Goal: Task Accomplishment & Management: Manage account settings

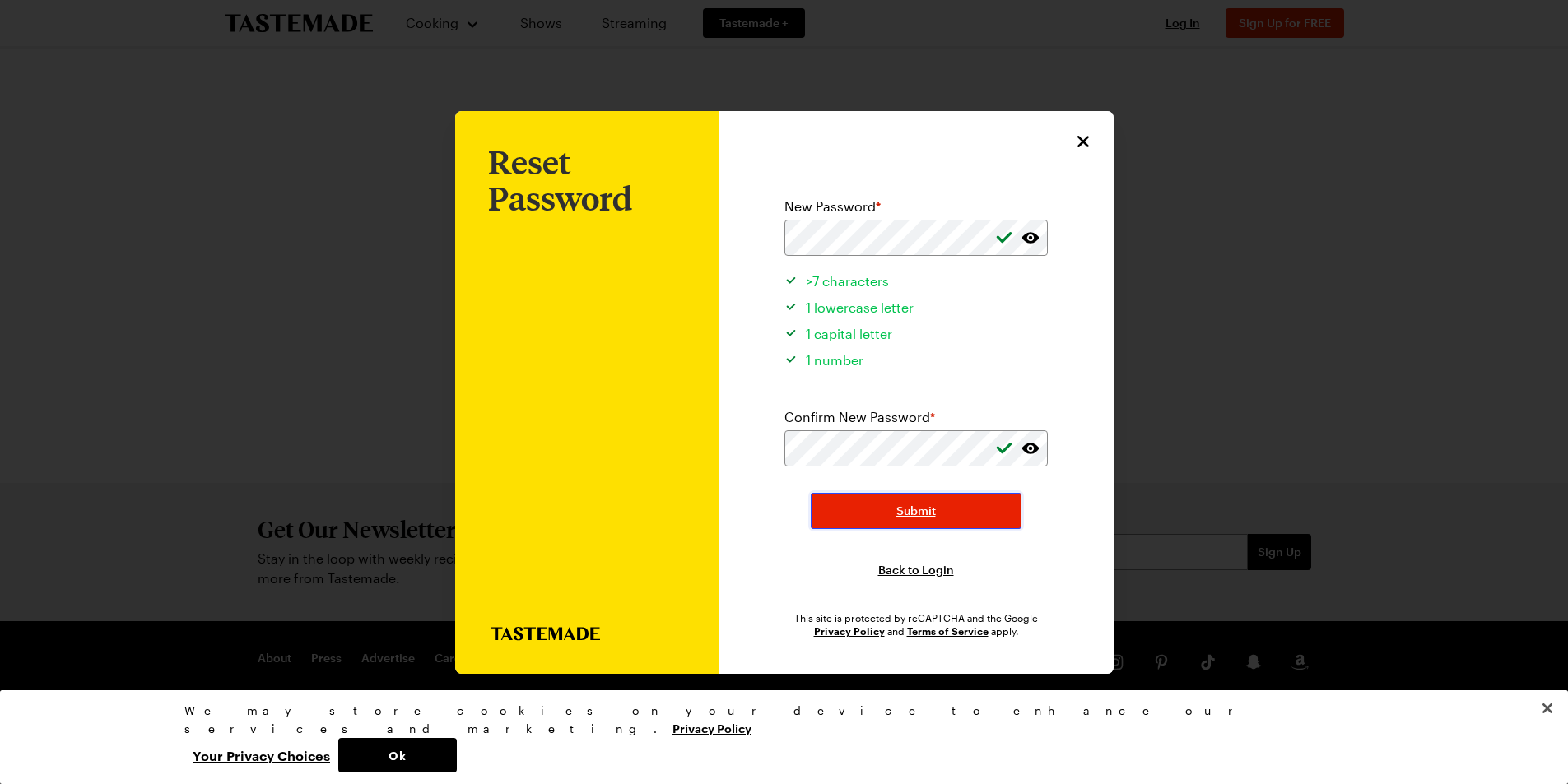
click at [968, 516] on button "Submit" at bounding box center [915, 511] width 211 height 36
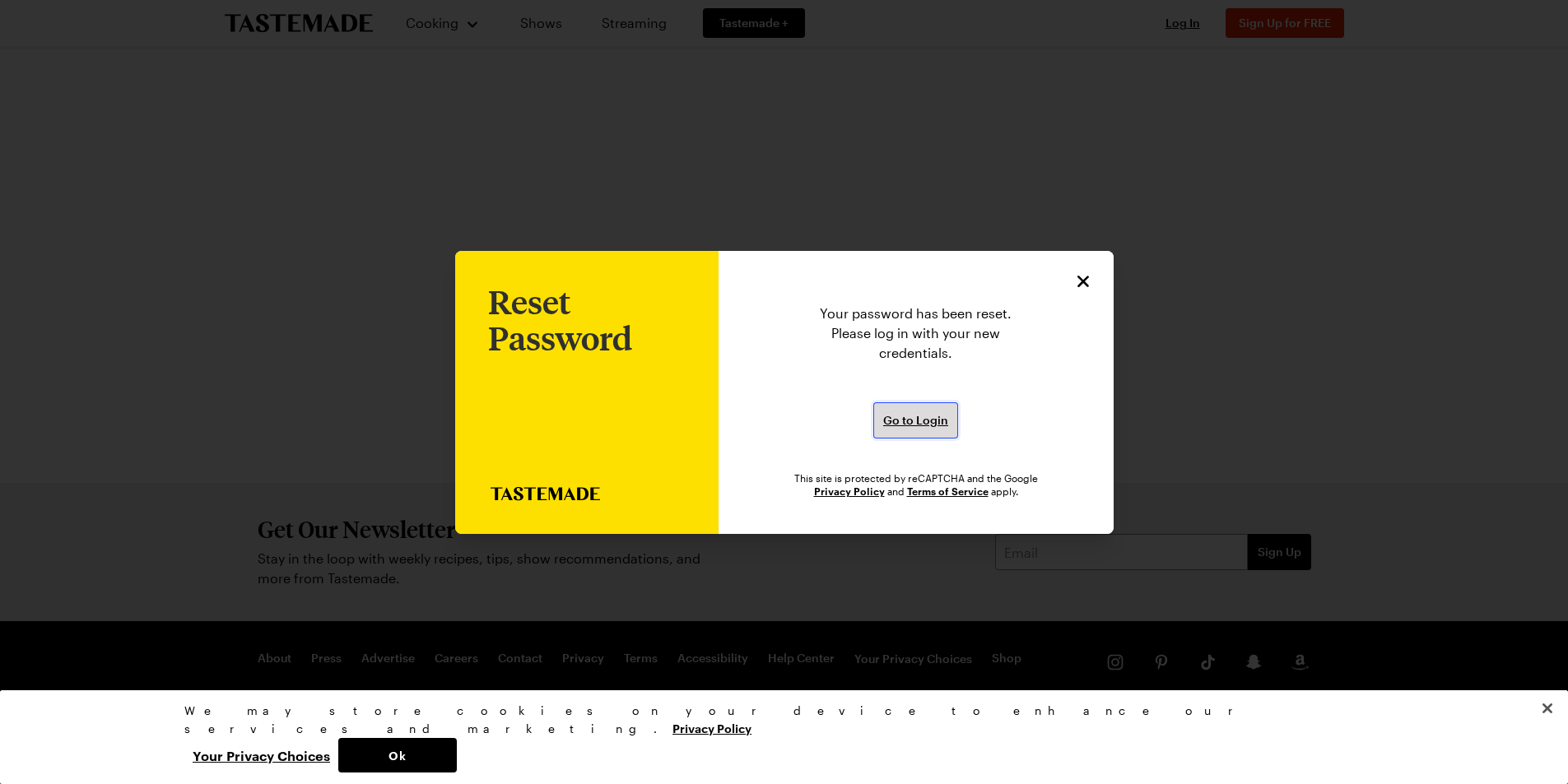
click at [943, 418] on span "Go to Login" at bounding box center [915, 420] width 65 height 17
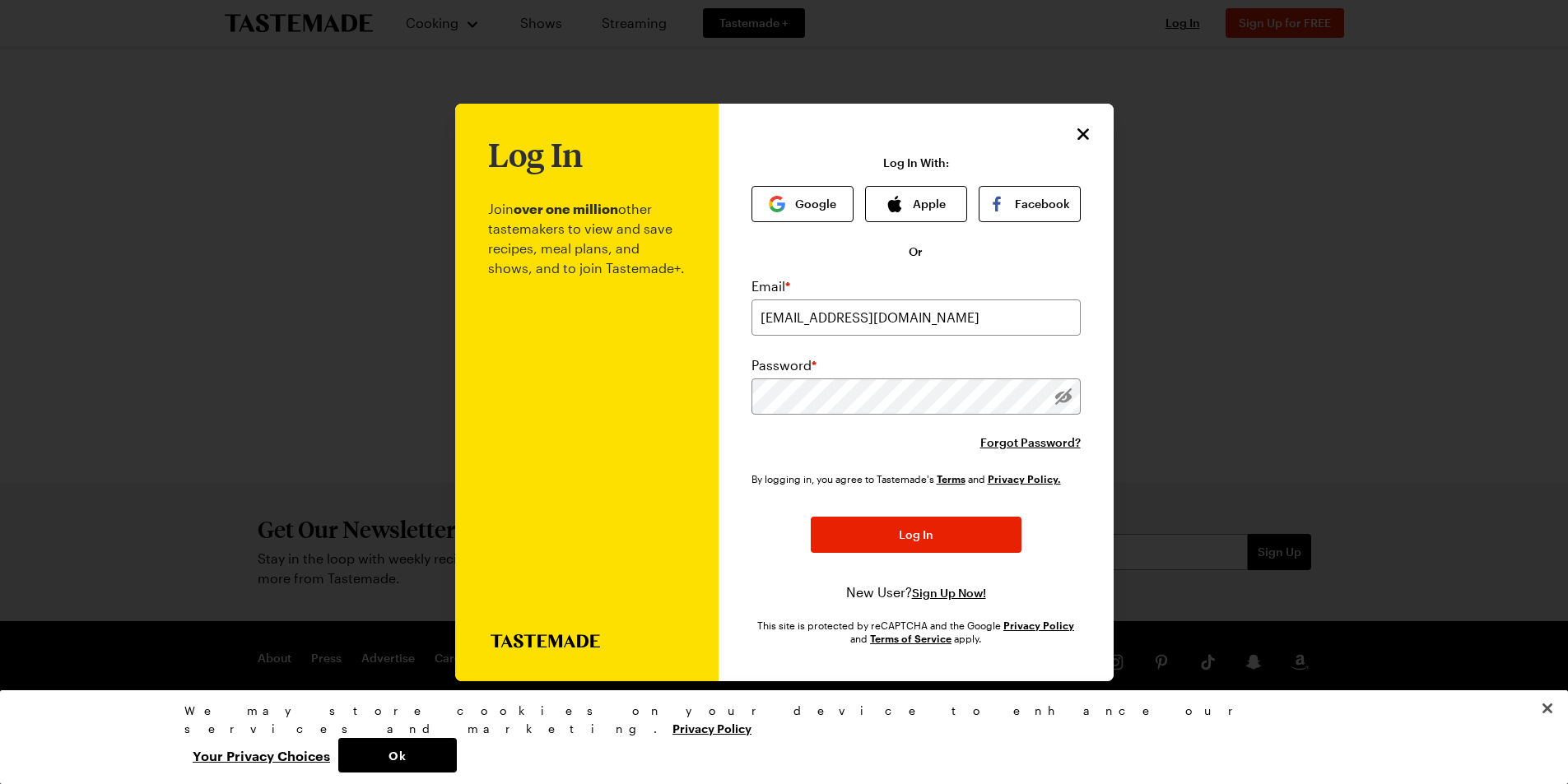
click at [810, 516] on button "Log In" at bounding box center [915, 534] width 211 height 36
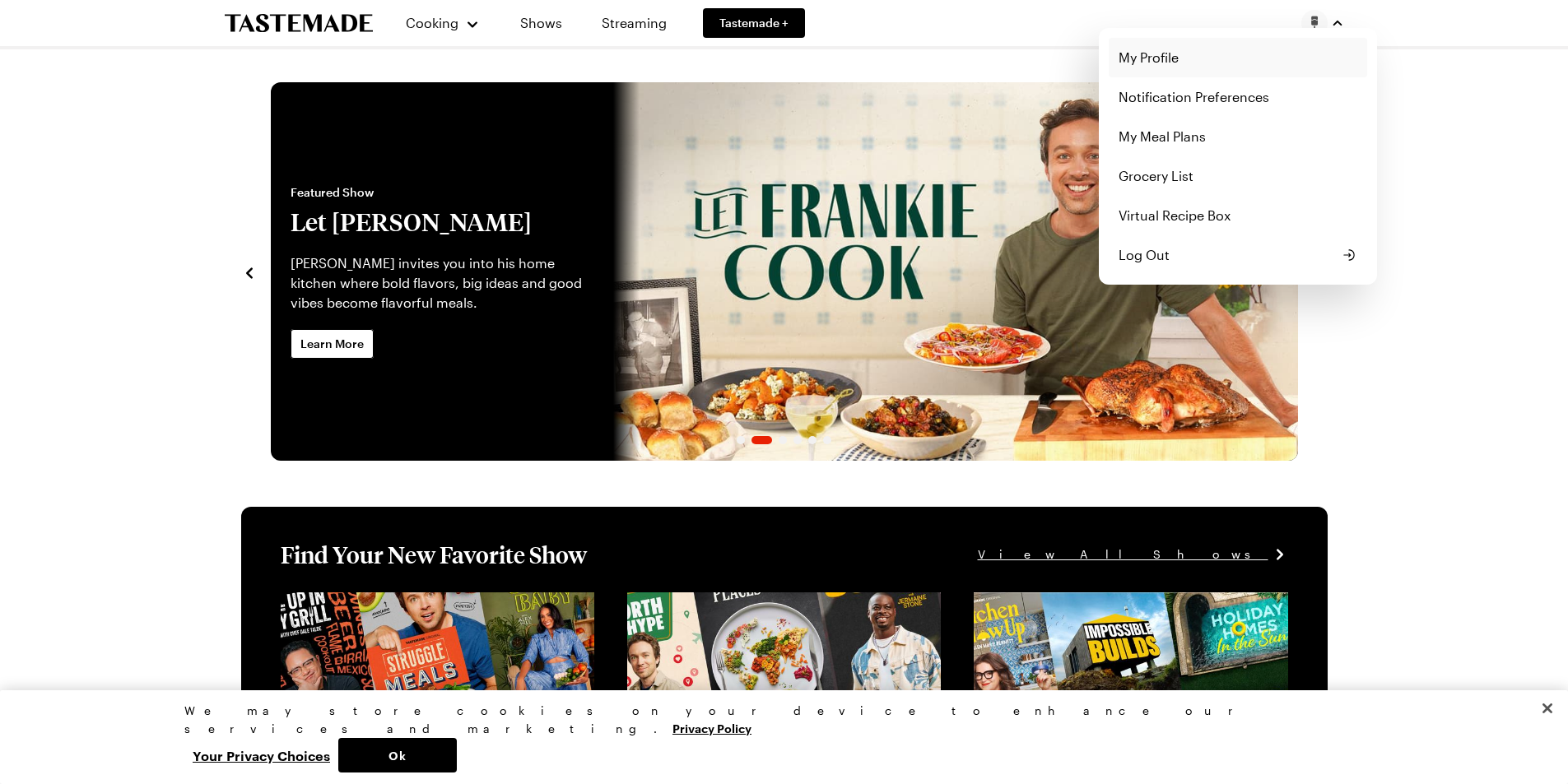
click at [1158, 58] on link "My Profile" at bounding box center [1238, 58] width 259 height 39
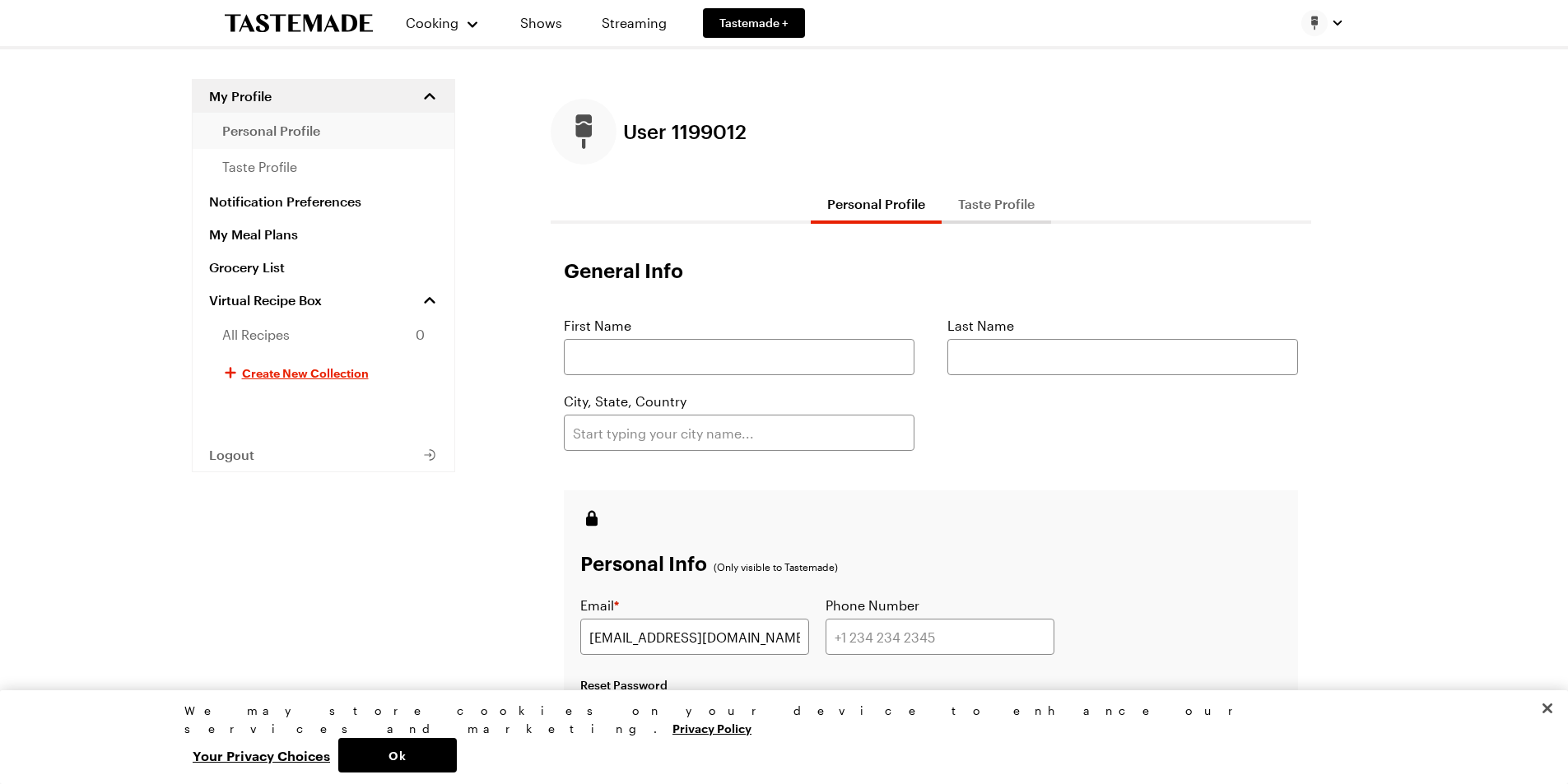
click at [336, 137] on link "personal profile" at bounding box center [323, 130] width 262 height 36
click at [321, 172] on link "taste profile" at bounding box center [323, 167] width 262 height 36
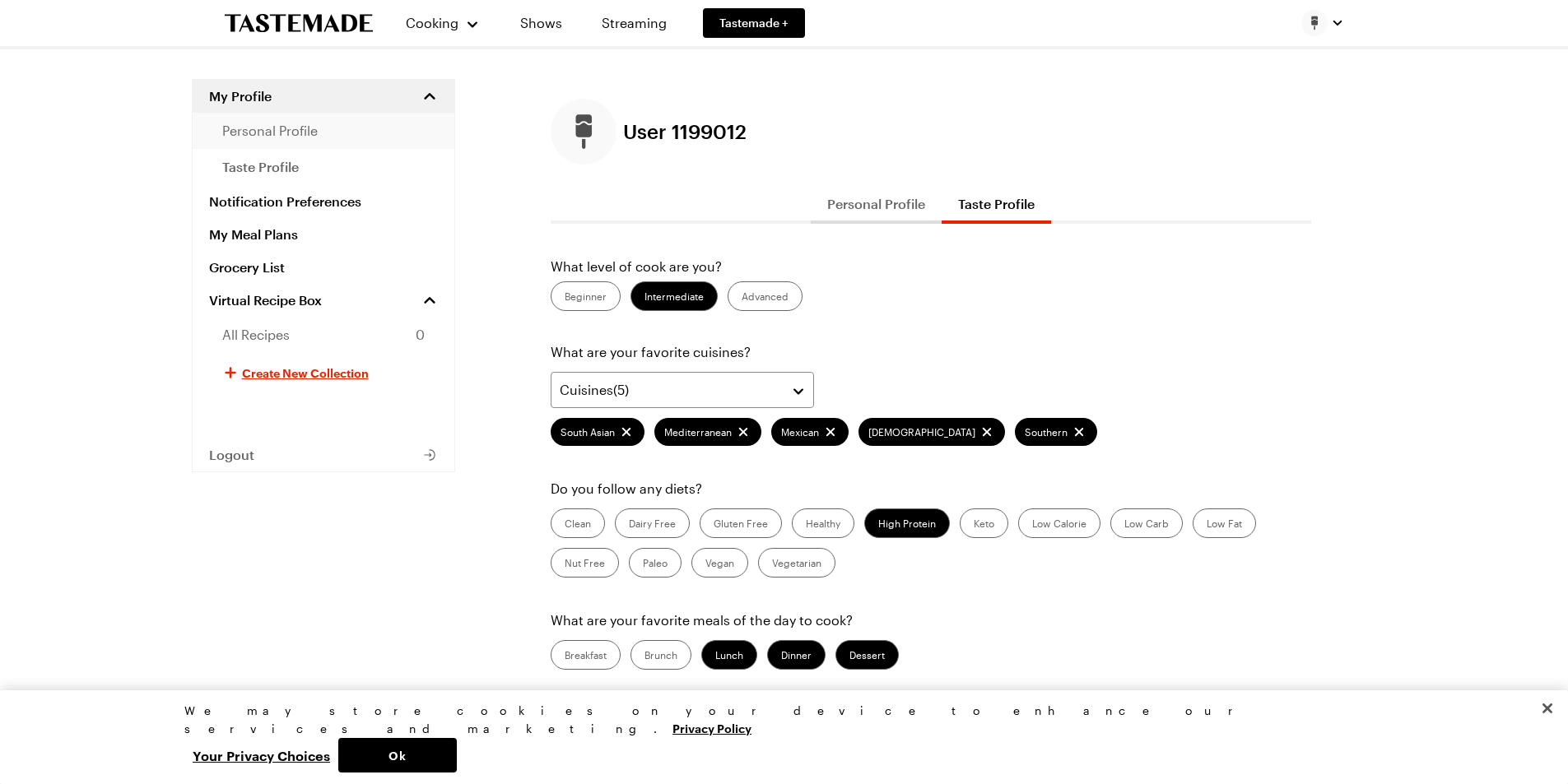
click at [252, 142] on link "personal profile" at bounding box center [323, 130] width 262 height 36
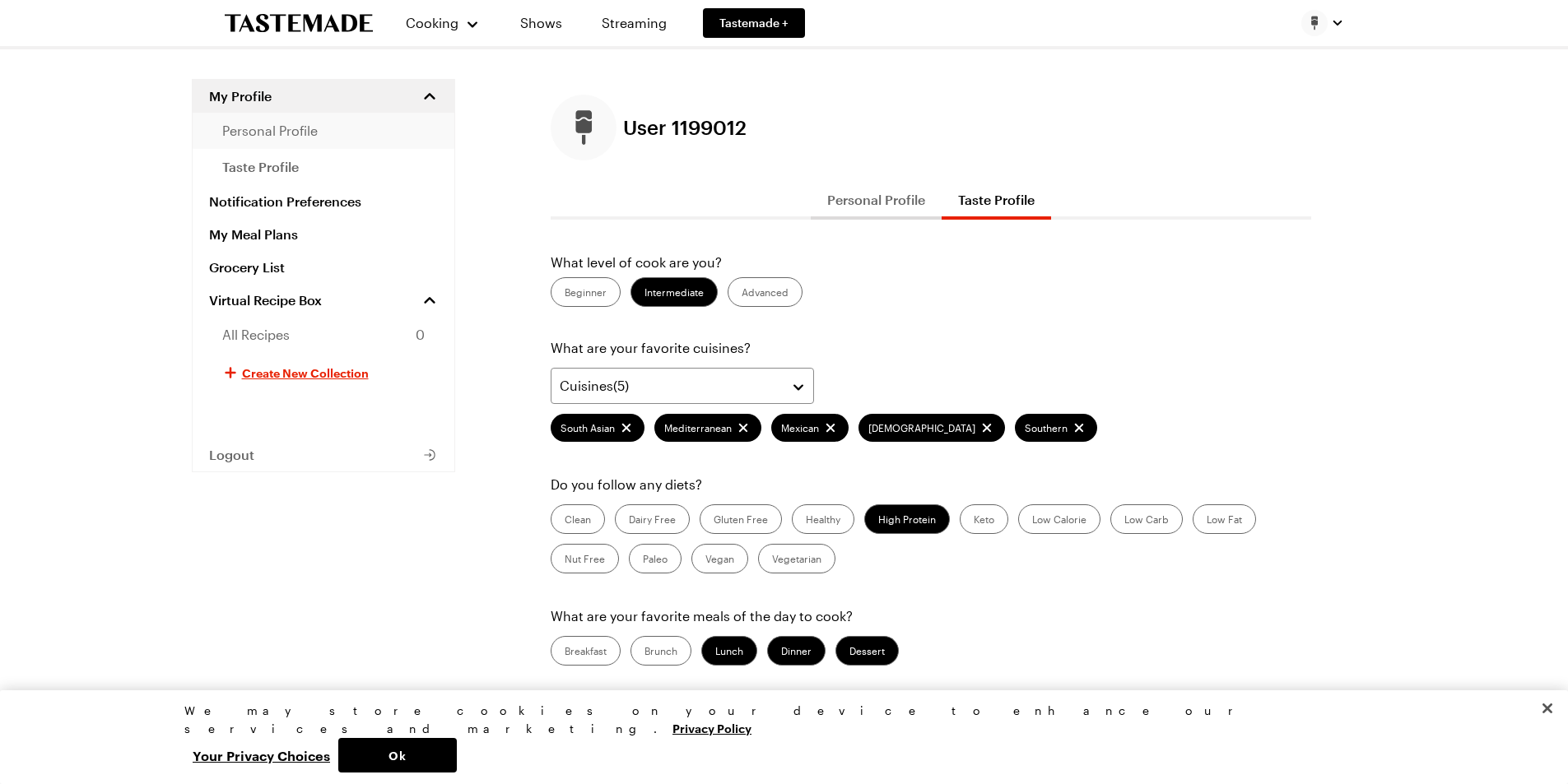
scroll to position [2, 0]
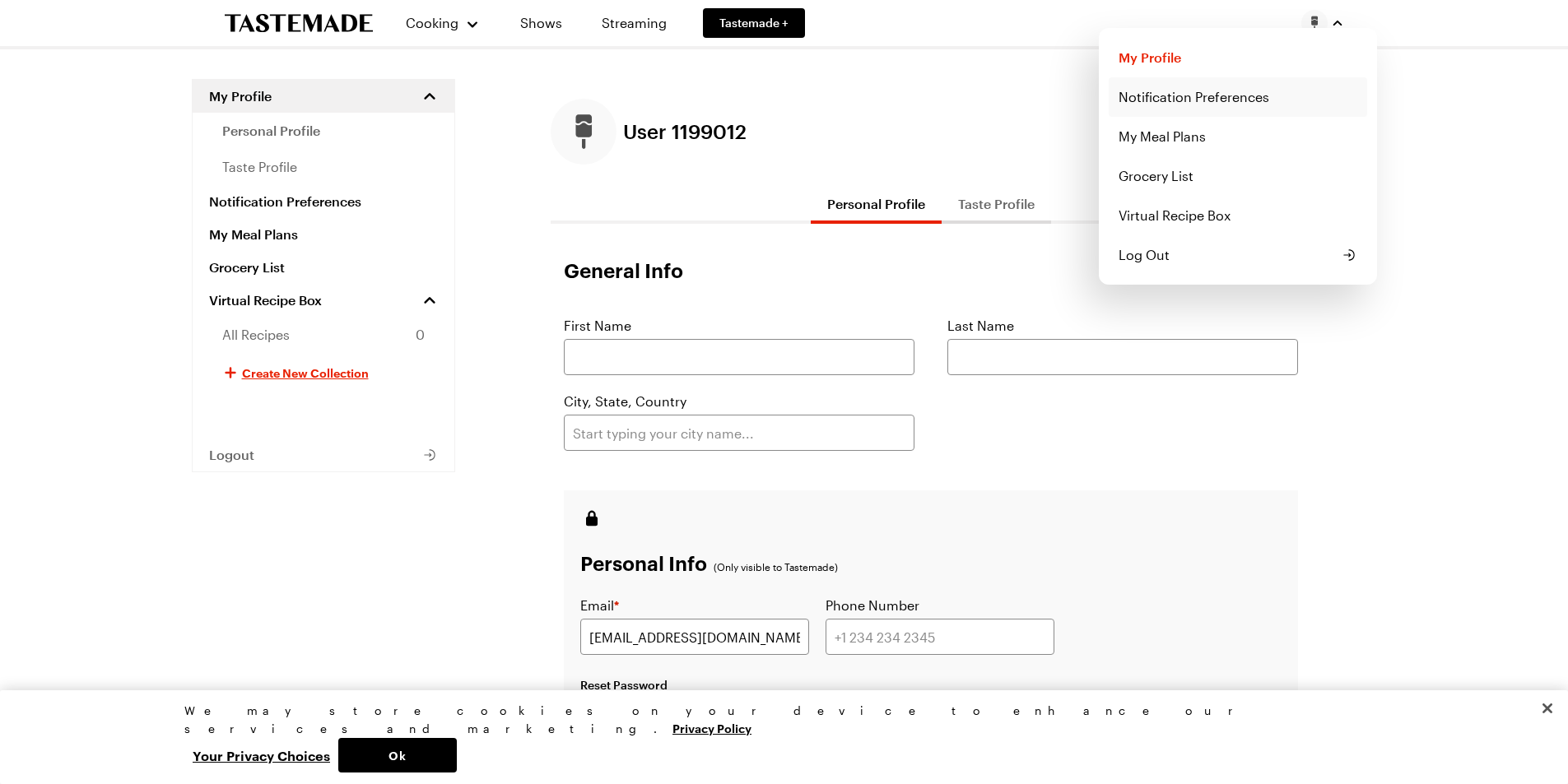
click at [1288, 107] on link "Notification Preferences" at bounding box center [1238, 97] width 259 height 39
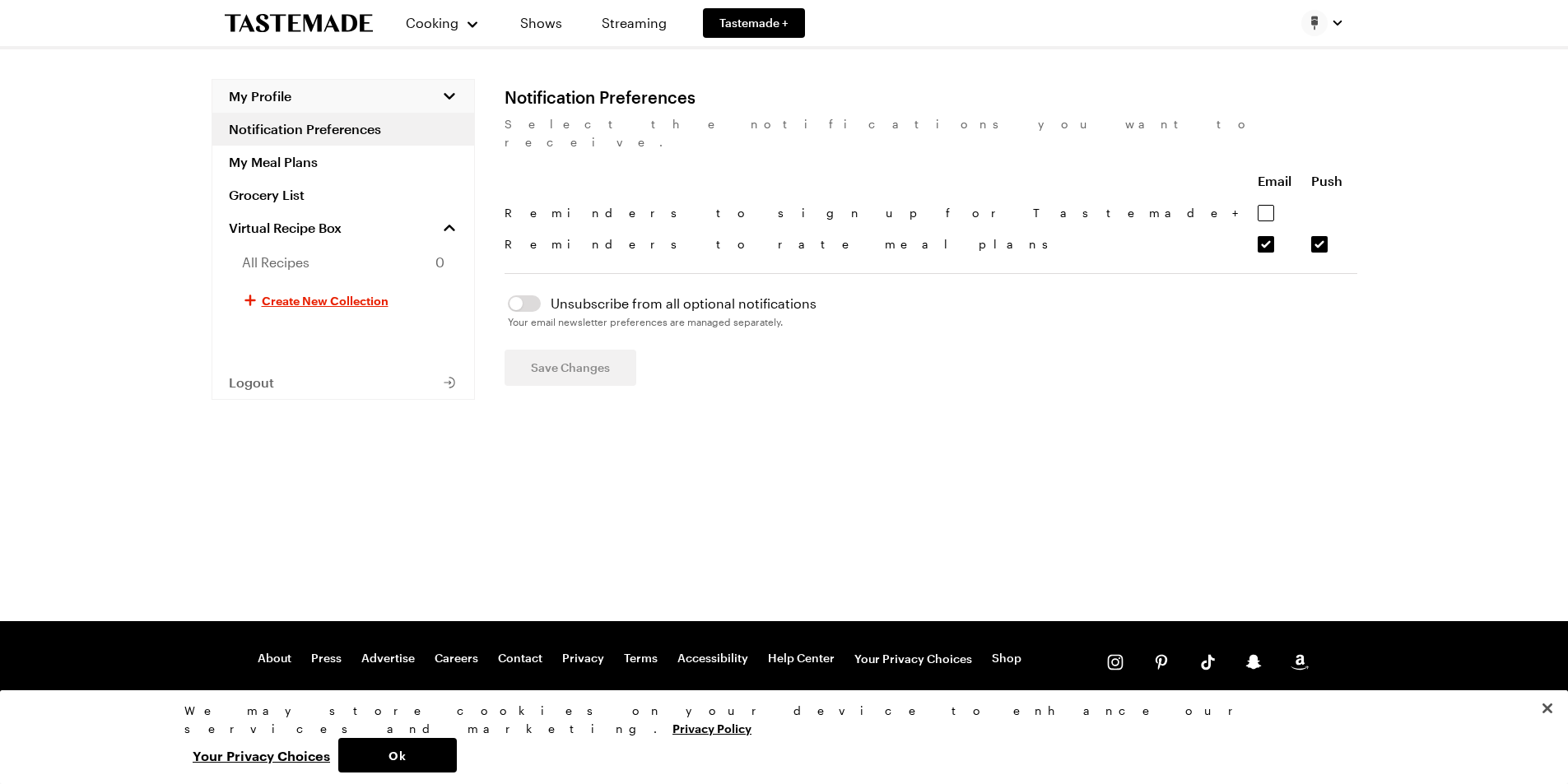
click at [260, 97] on span "My Profile" at bounding box center [260, 96] width 63 height 17
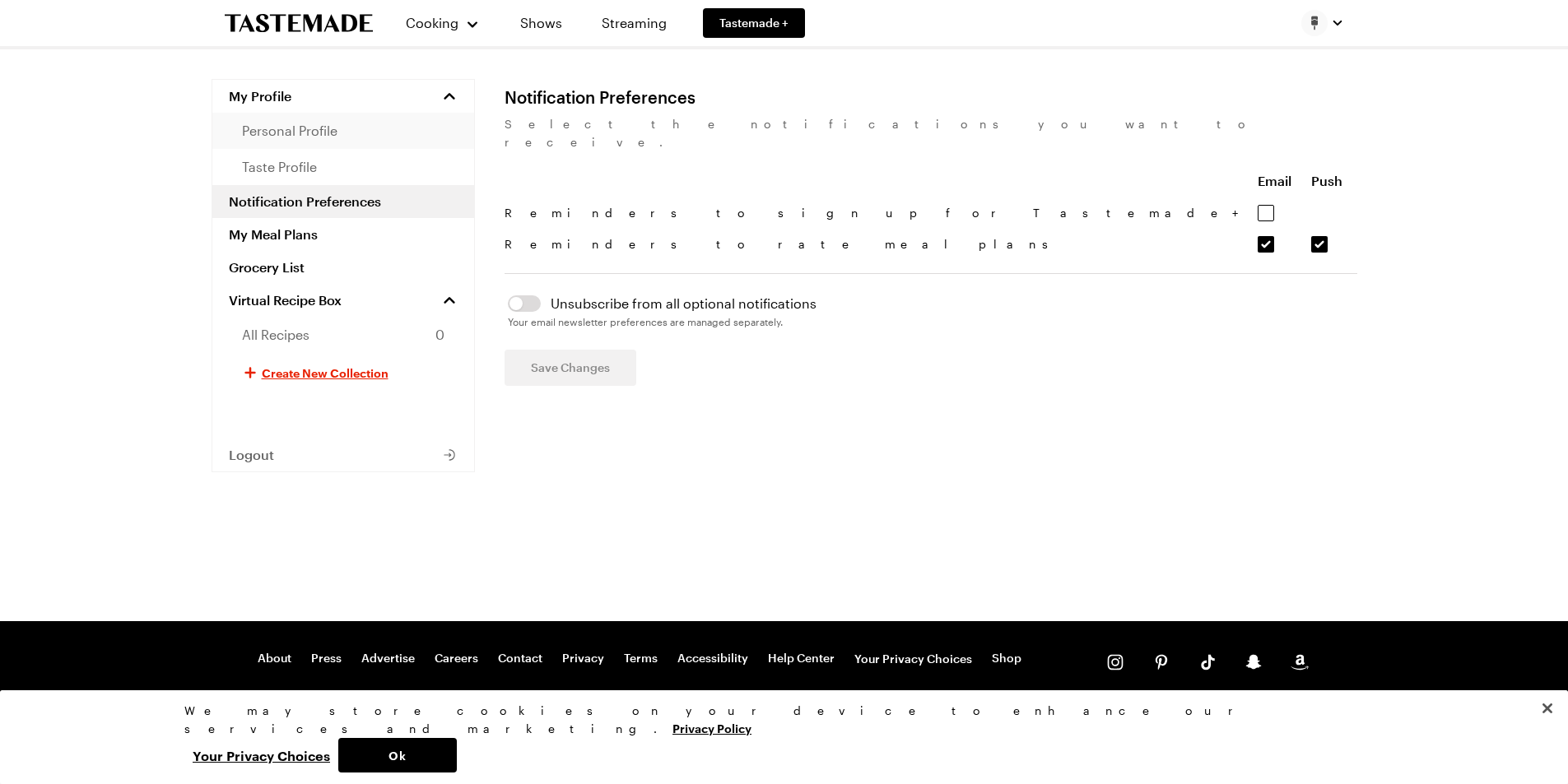
click at [289, 134] on span "personal profile" at bounding box center [289, 130] width 95 height 20
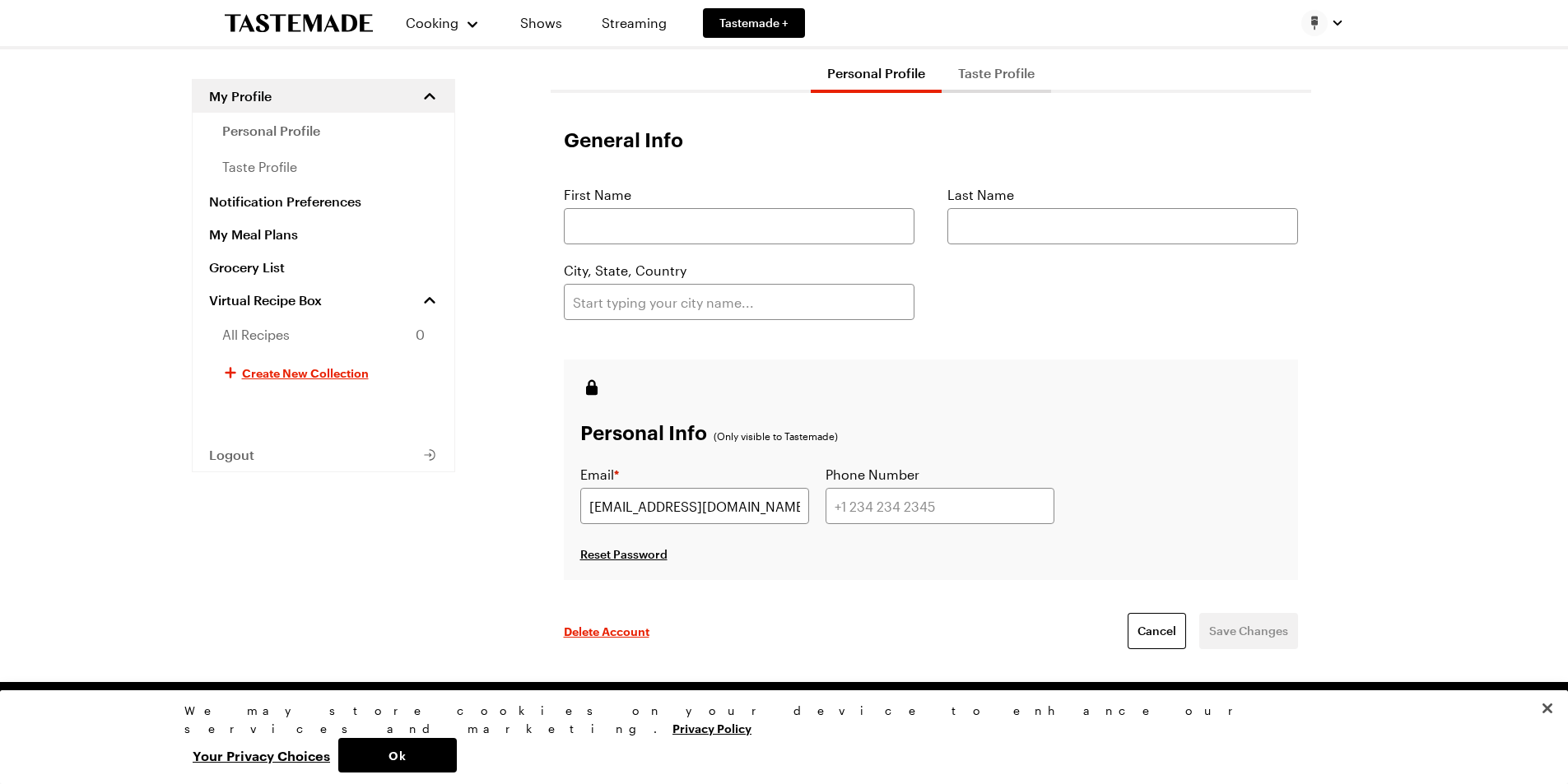
scroll to position [192, 0]
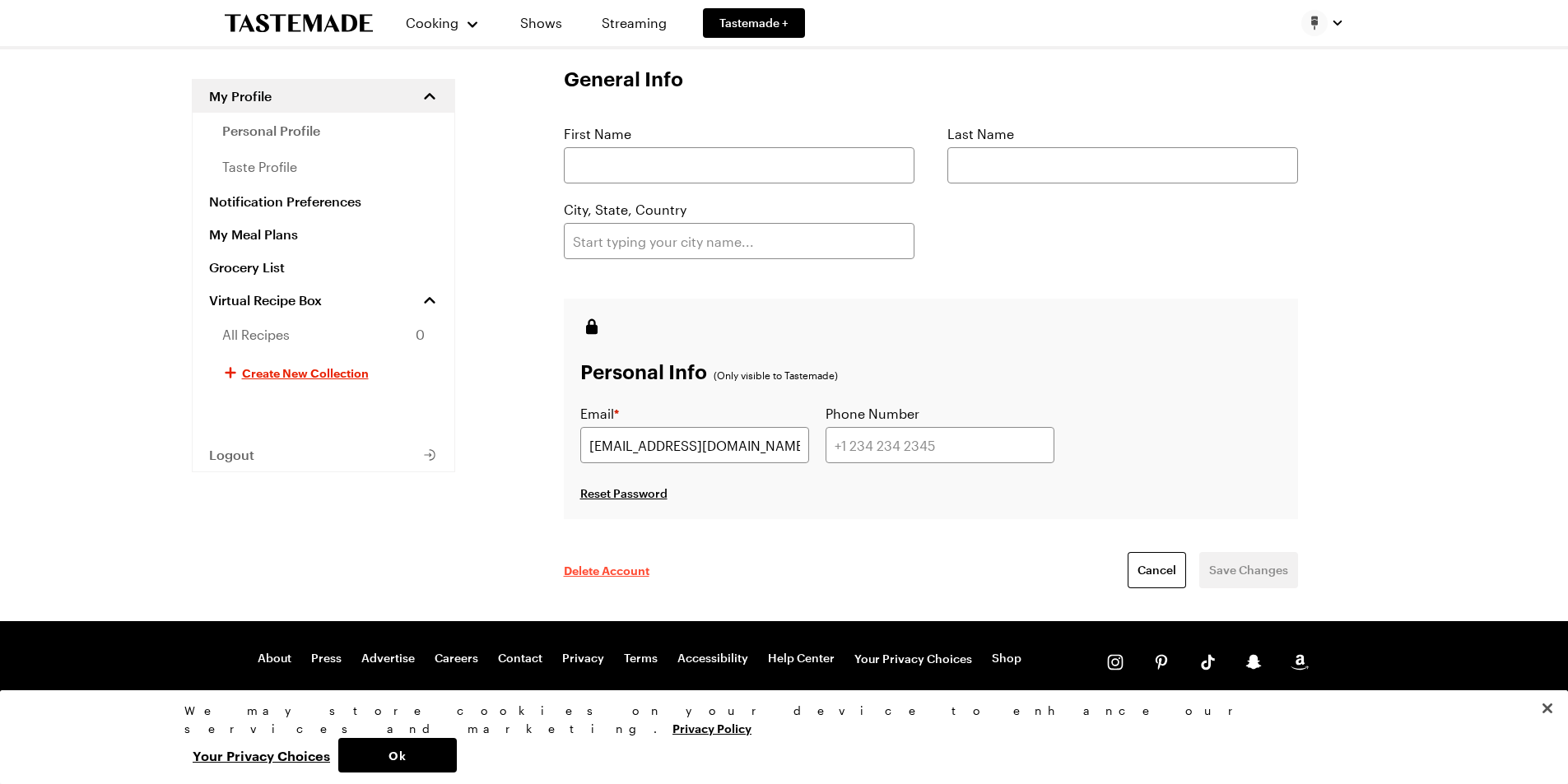
click at [600, 565] on span "Delete Account" at bounding box center [606, 570] width 85 height 17
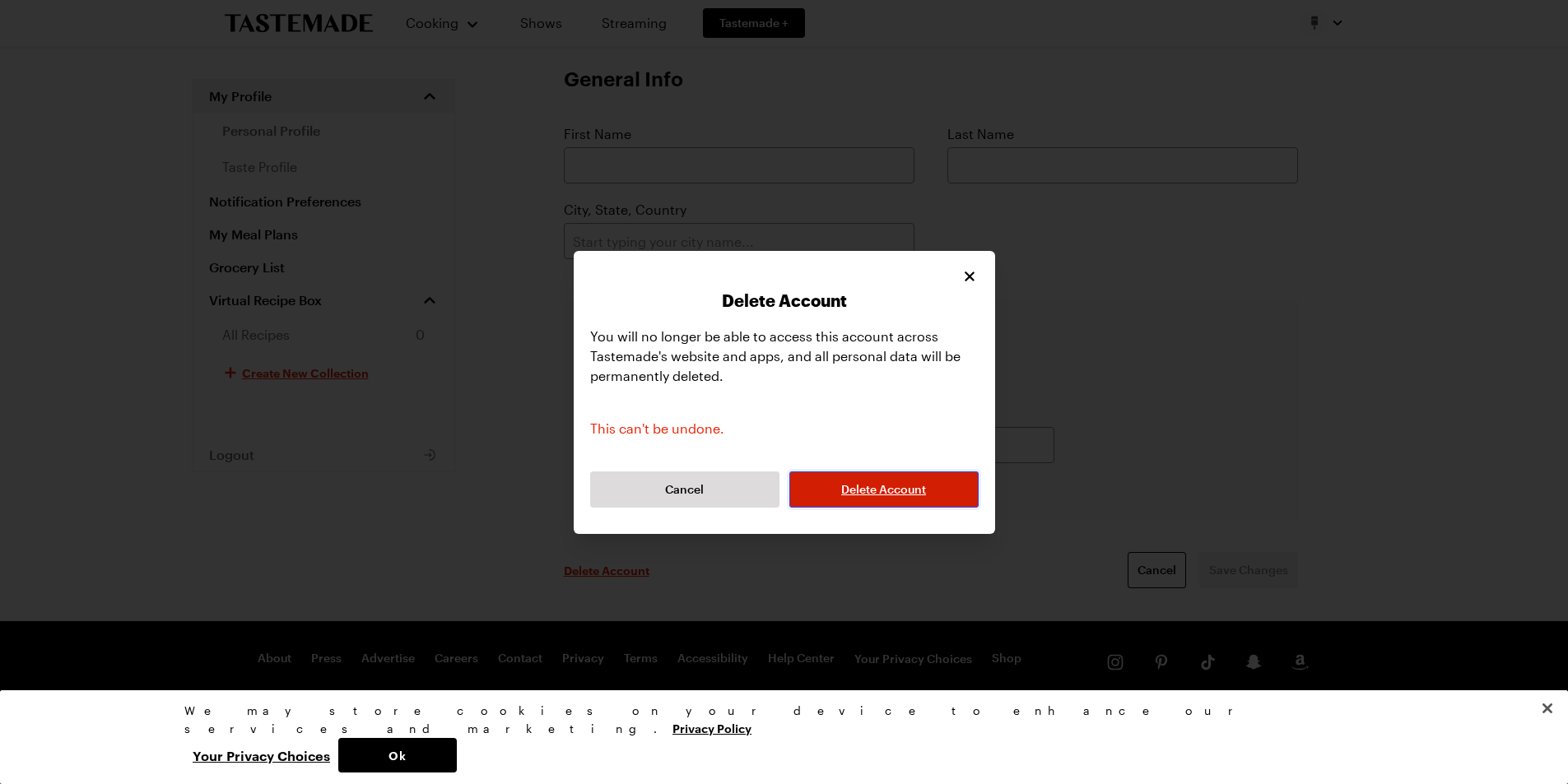
click at [867, 496] on span "Delete Account" at bounding box center [883, 489] width 84 height 17
